Goal: Task Accomplishment & Management: Manage account settings

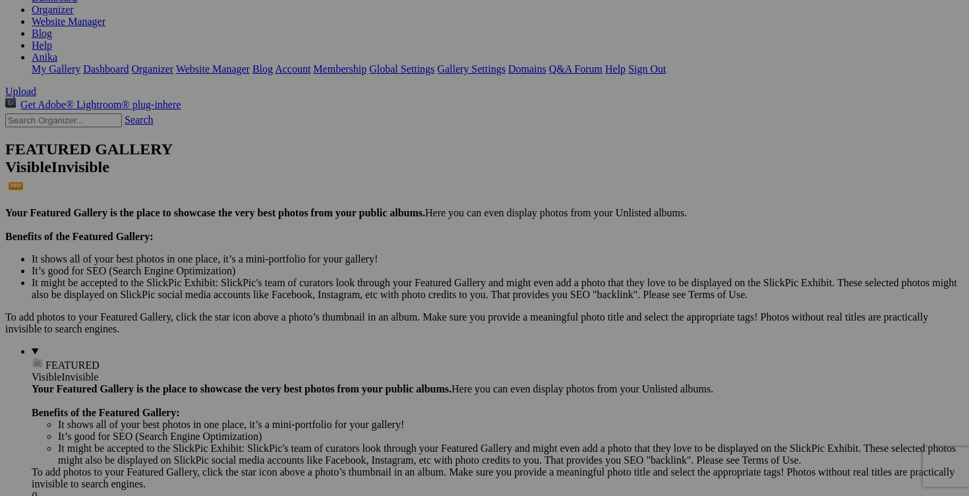
scroll to position [254, 0]
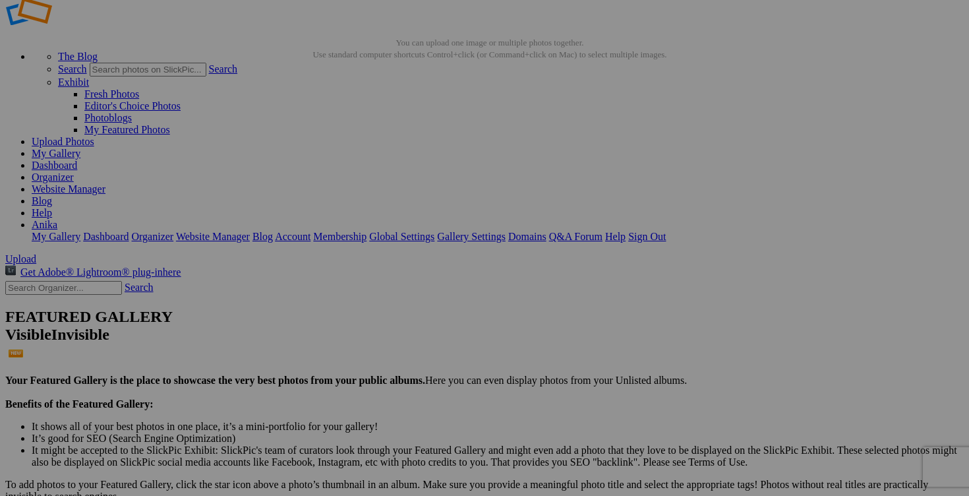
scroll to position [228, 0]
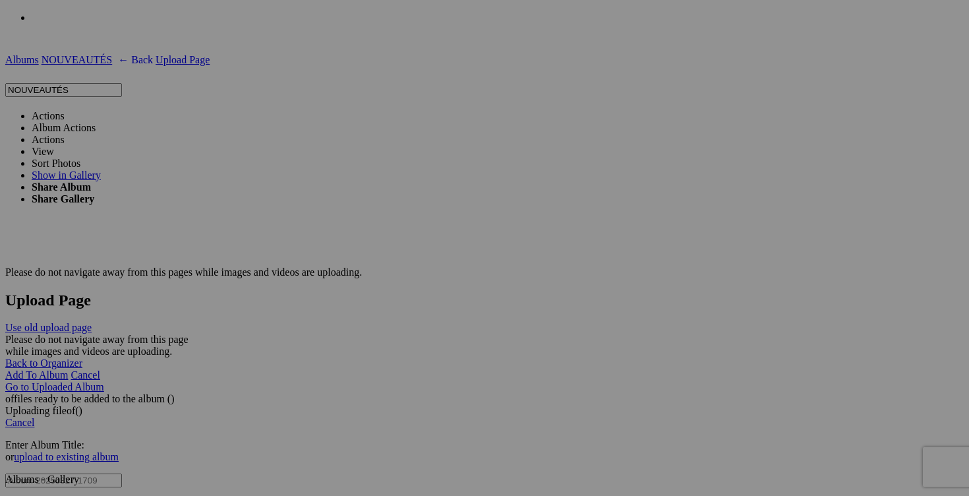
scroll to position [2429, 0]
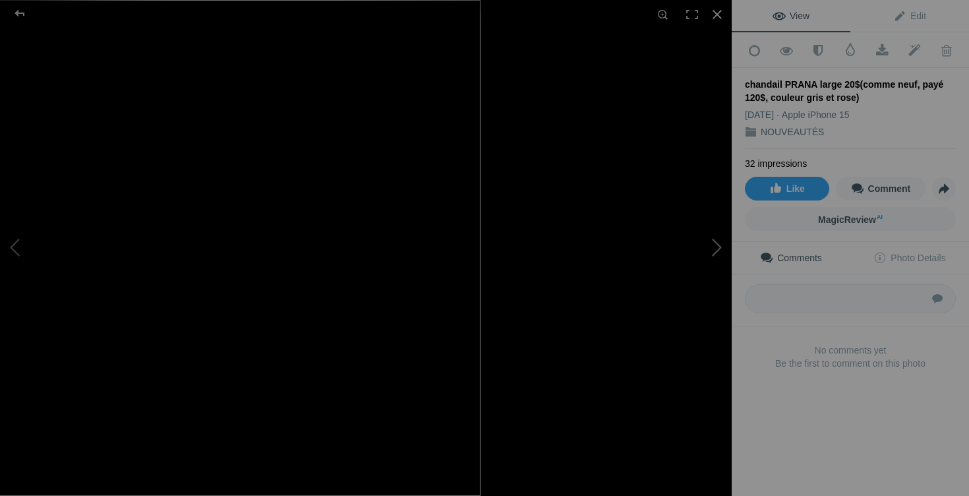
click at [700, 251] on button at bounding box center [682, 248] width 99 height 179
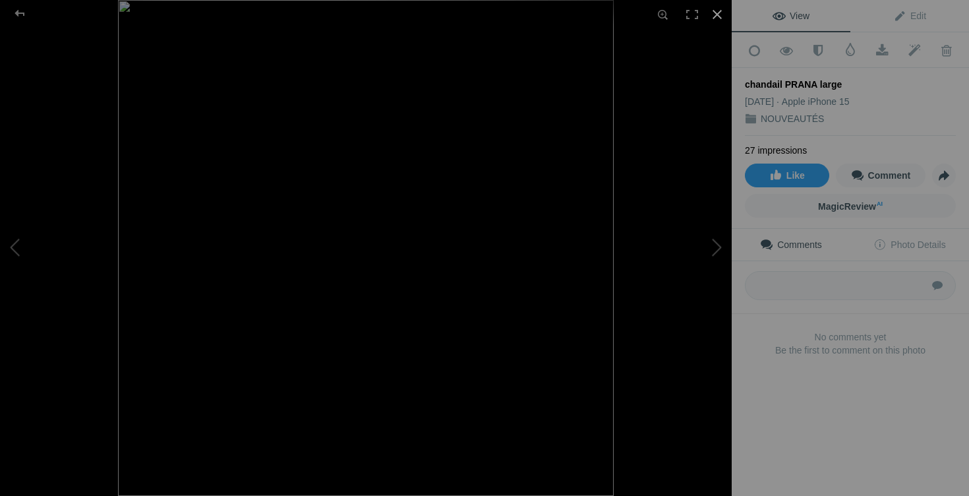
click at [723, 10] on div at bounding box center [717, 14] width 29 height 29
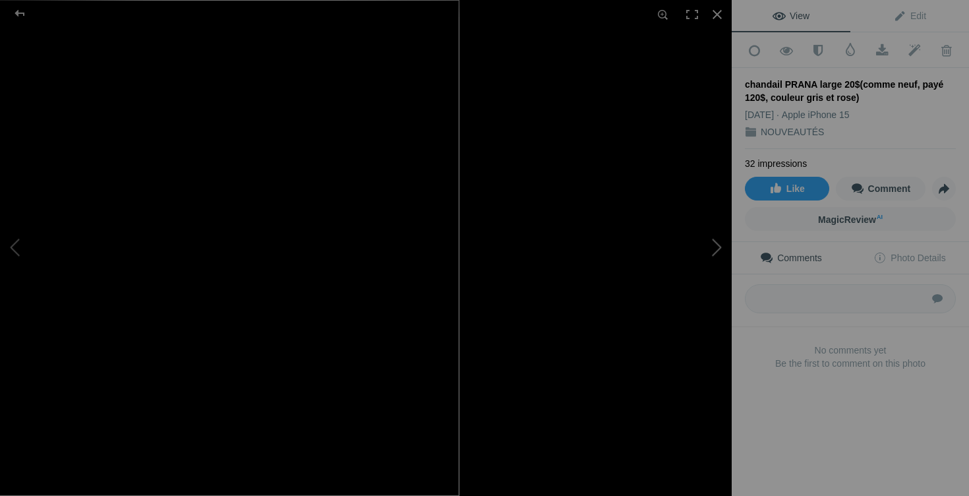
click at [708, 261] on button at bounding box center [682, 248] width 99 height 179
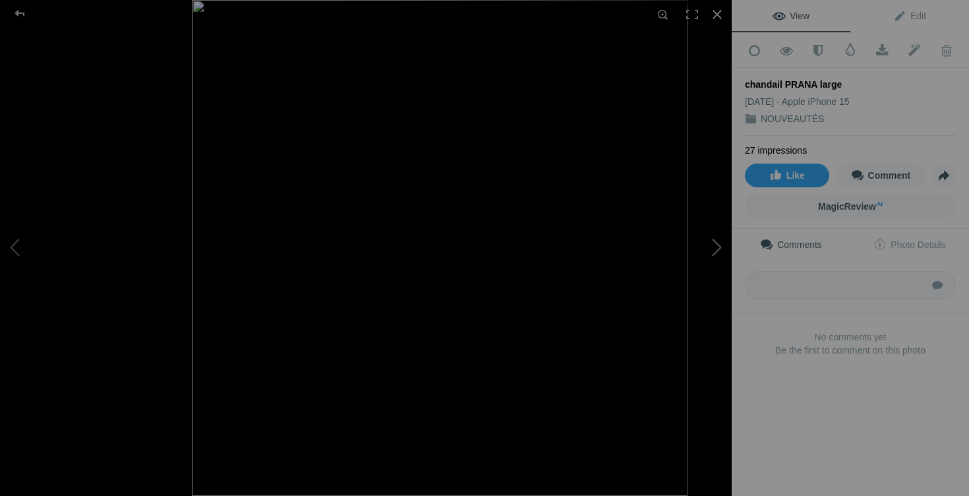
click at [710, 261] on button at bounding box center [682, 248] width 99 height 179
click at [714, 257] on button at bounding box center [682, 248] width 99 height 179
click at [705, 264] on button at bounding box center [682, 248] width 99 height 179
click at [684, 289] on button at bounding box center [682, 248] width 99 height 179
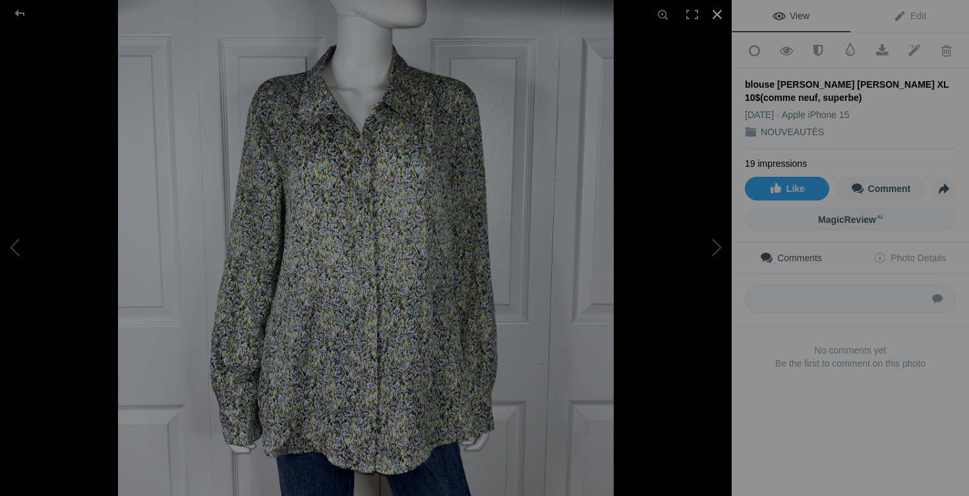
click at [715, 13] on div at bounding box center [717, 14] width 29 height 29
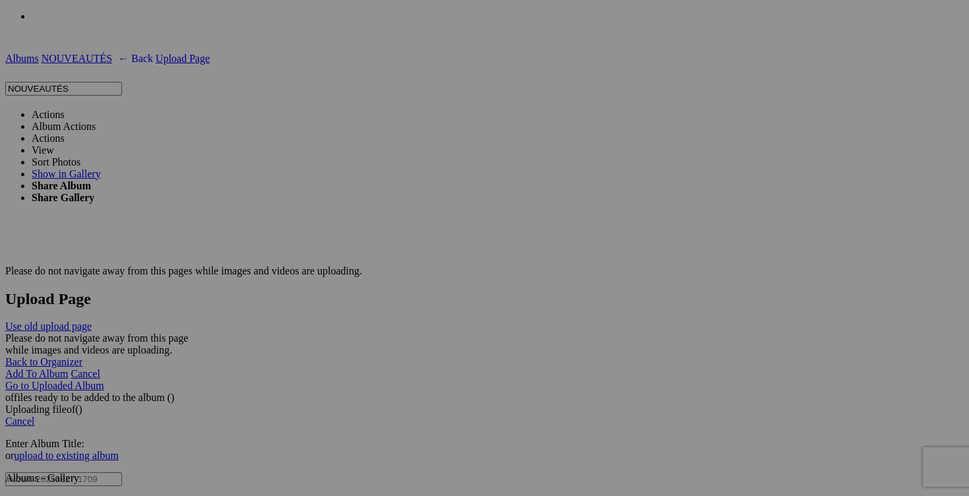
scroll to position [0, 138]
drag, startPoint x: 201, startPoint y: 192, endPoint x: 311, endPoint y: 189, distance: 109.5
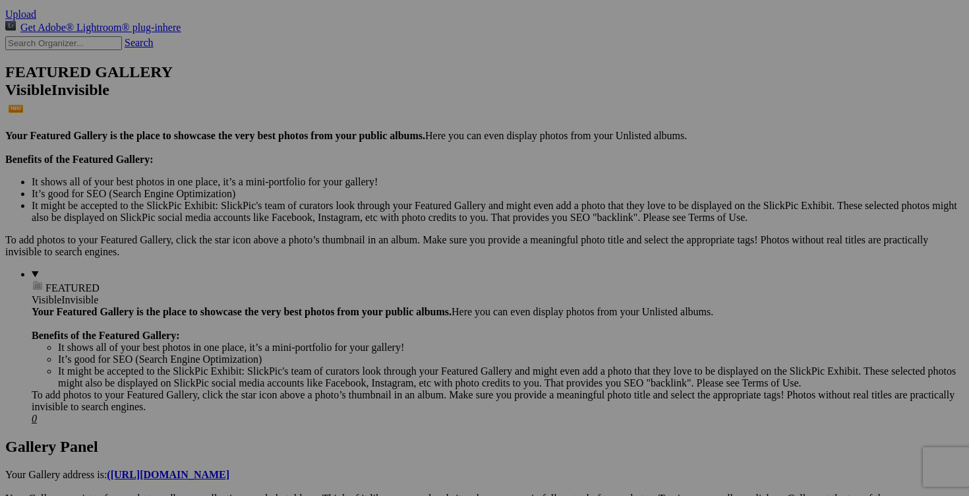
scroll to position [294, 0]
